Goal: Navigation & Orientation: Find specific page/section

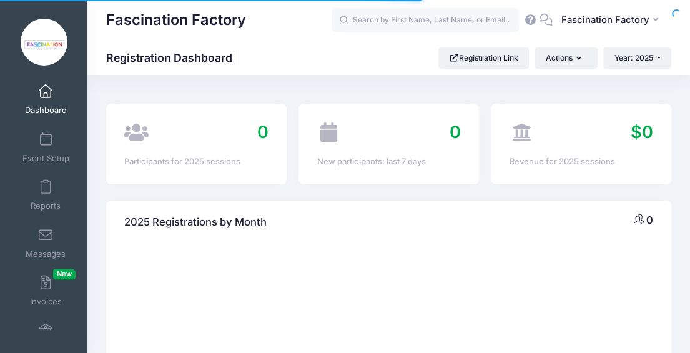
select select
click at [34, 59] on img at bounding box center [44, 42] width 47 height 47
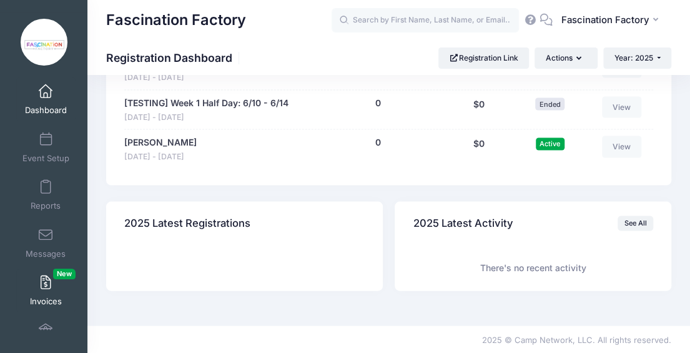
click at [53, 278] on span "New" at bounding box center [64, 273] width 22 height 11
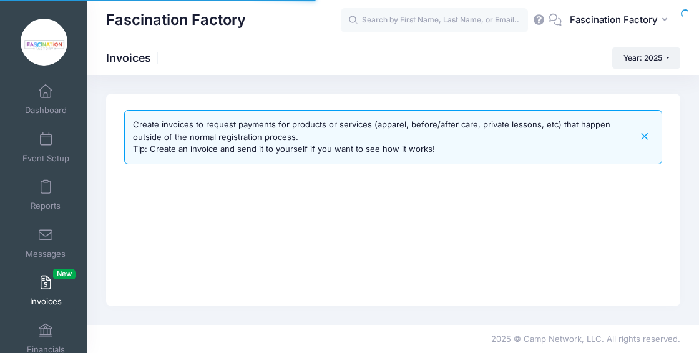
select select
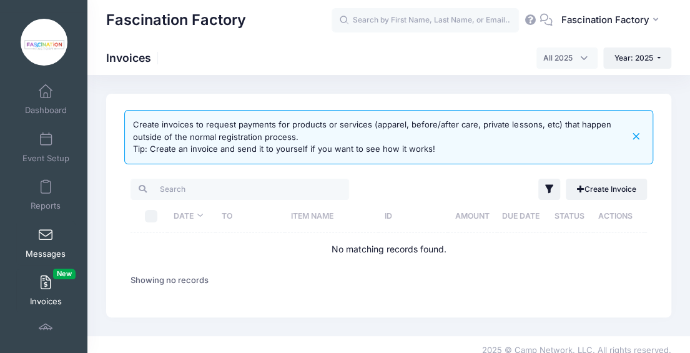
click at [26, 255] on span "Messages" at bounding box center [46, 253] width 40 height 11
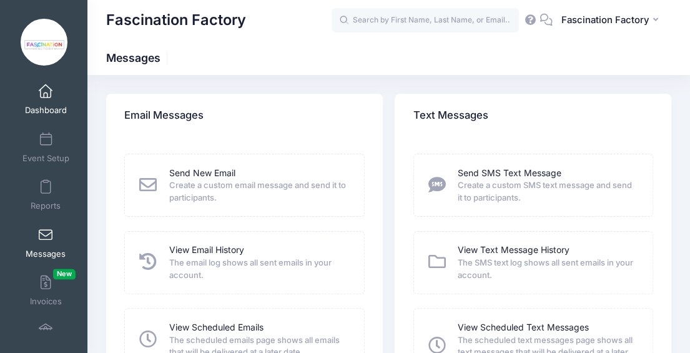
click at [42, 111] on span "Dashboard" at bounding box center [46, 111] width 42 height 11
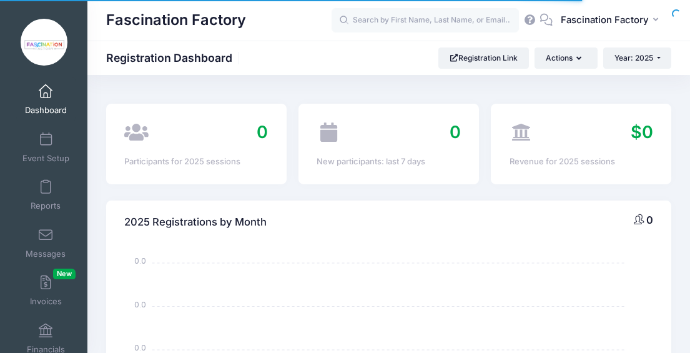
select select
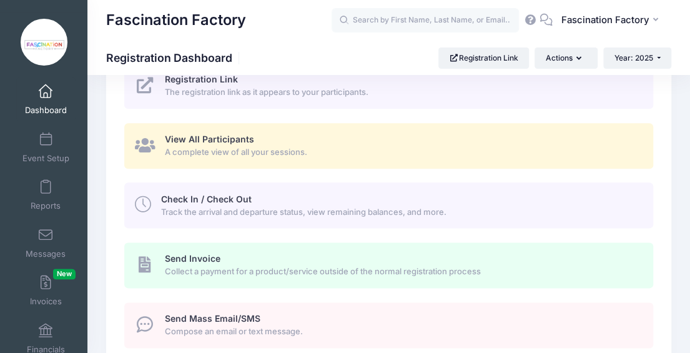
scroll to position [624, 0]
